Goal: Task Accomplishment & Management: Use online tool/utility

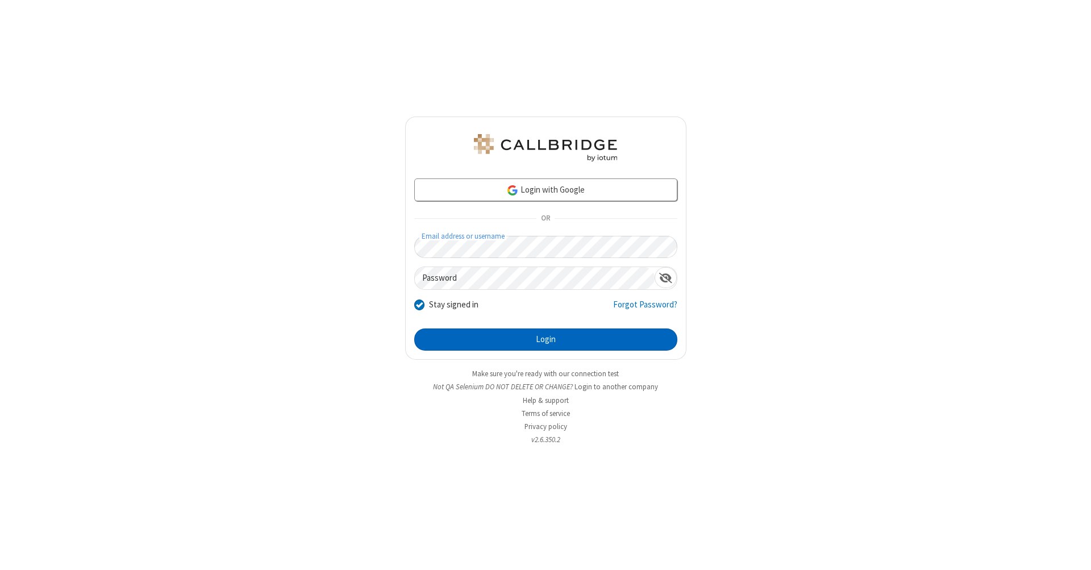
click at [545, 340] on button "Login" at bounding box center [545, 339] width 263 height 23
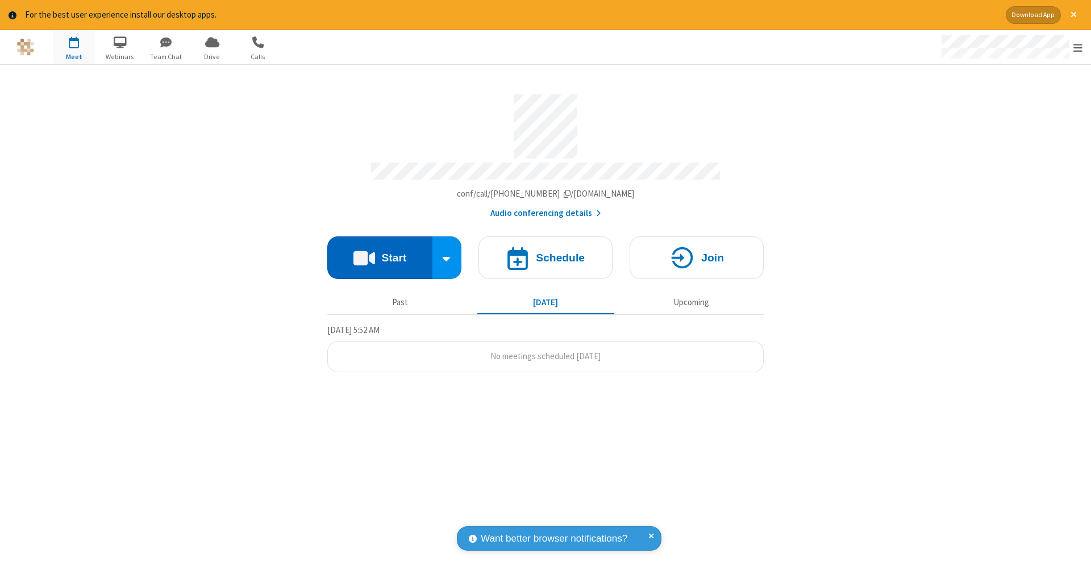
click at [379, 252] on button "Start" at bounding box center [379, 257] width 105 height 43
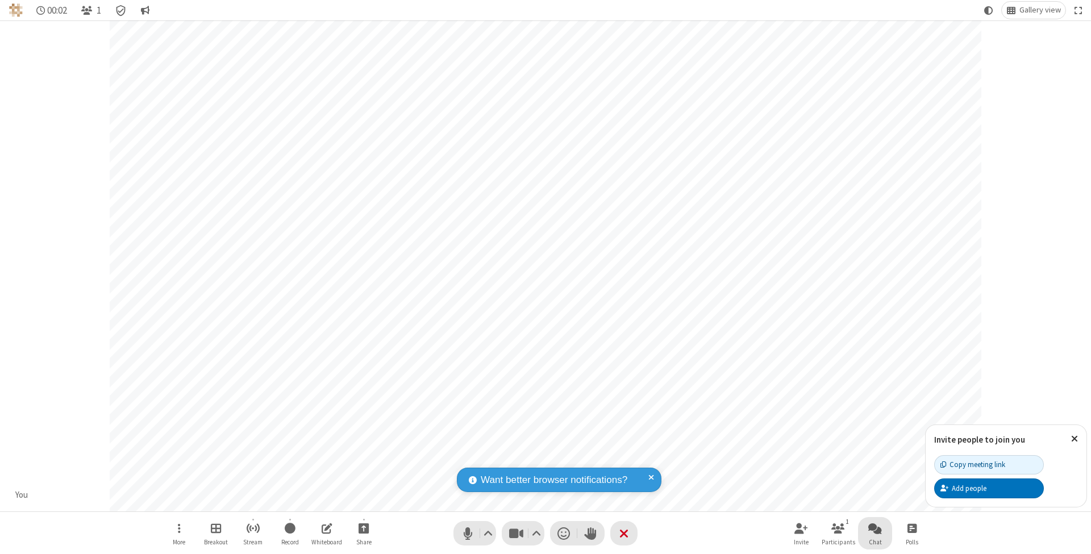
click at [874, 528] on span "Open chat" at bounding box center [875, 528] width 14 height 14
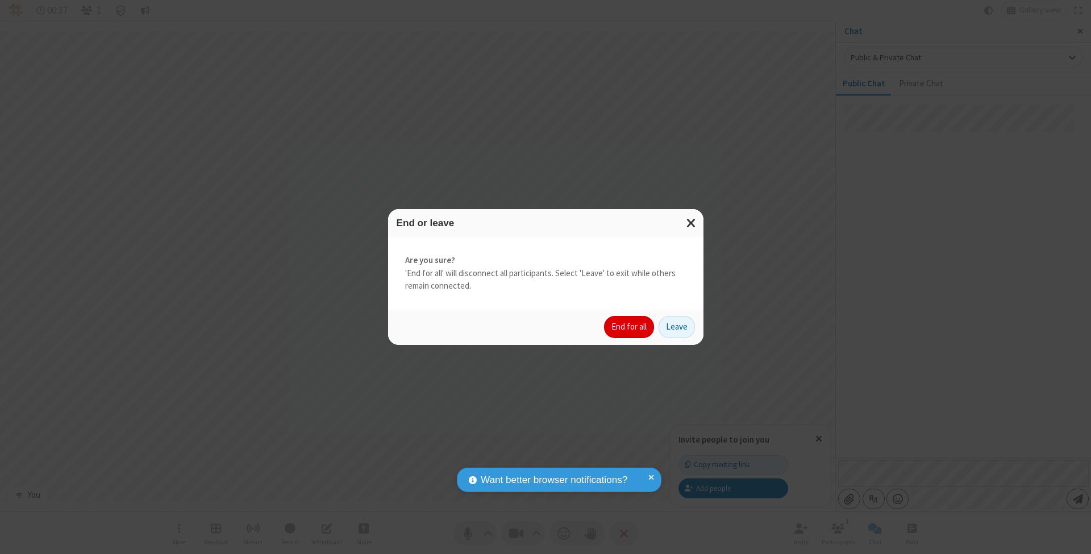
click at [629, 326] on button "End for all" at bounding box center [629, 327] width 50 height 23
